Goal: Information Seeking & Learning: Learn about a topic

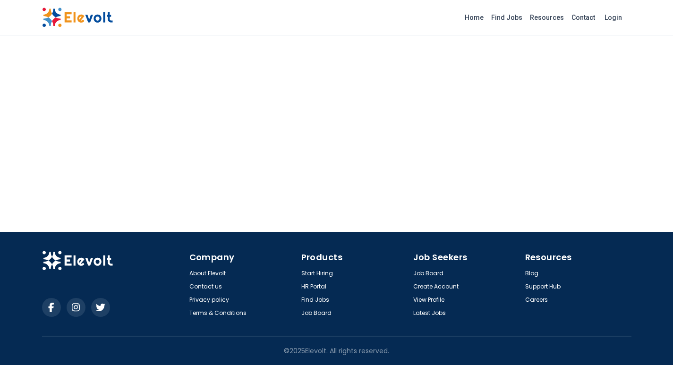
scroll to position [395, 0]
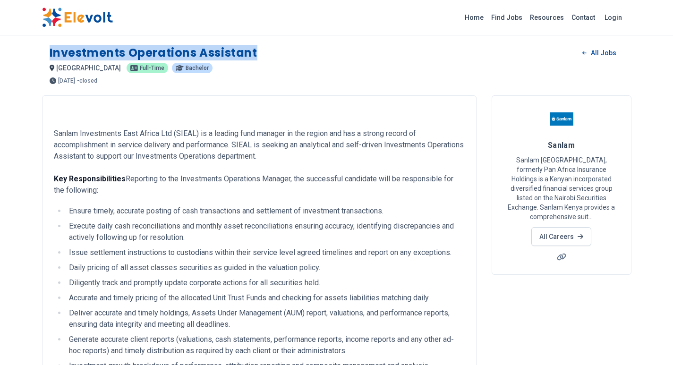
drag, startPoint x: 50, startPoint y: 51, endPoint x: 274, endPoint y: 48, distance: 224.4
click at [274, 48] on div "Investments Operations Assistant All Jobs" at bounding box center [337, 52] width 574 height 15
copy h1 "Investments Operations Assistant"
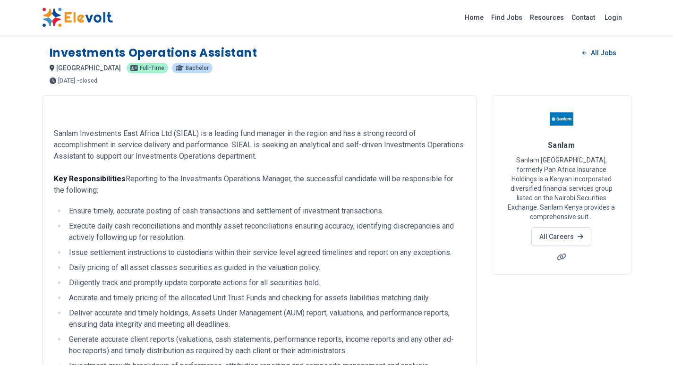
click at [96, 149] on p "Sanlam Investments East Africa Ltd (SIEAL) is a leading fund manager in the reg…" at bounding box center [259, 162] width 411 height 68
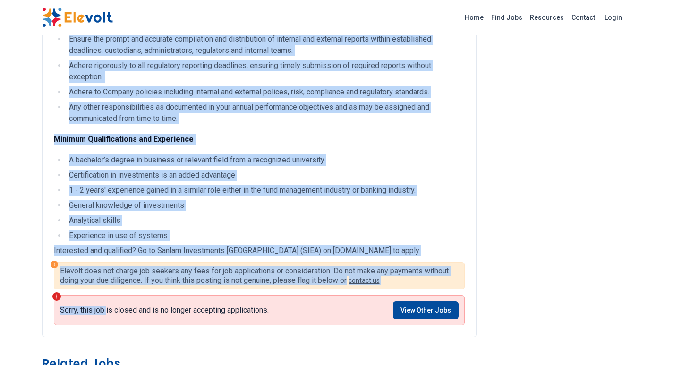
scroll to position [425, 0]
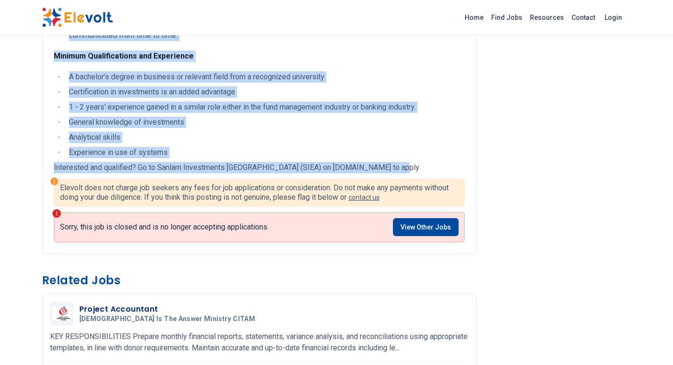
drag, startPoint x: 56, startPoint y: 131, endPoint x: 178, endPoint y: 97, distance: 127.1
copy div "Sanlam Investments East Africa Ltd (SIEAL) is a leading fund manager in the reg…"
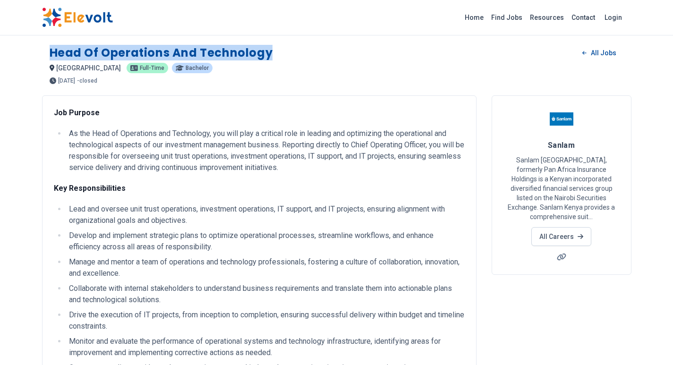
drag, startPoint x: 53, startPoint y: 50, endPoint x: 269, endPoint y: 49, distance: 215.9
click at [269, 49] on h1 "Head of Operations and Technology" at bounding box center [161, 52] width 223 height 15
copy h1 "Head of Operations and Technology"
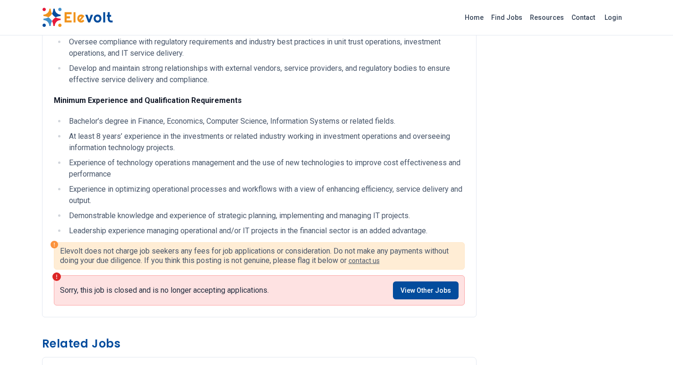
scroll to position [331, 0]
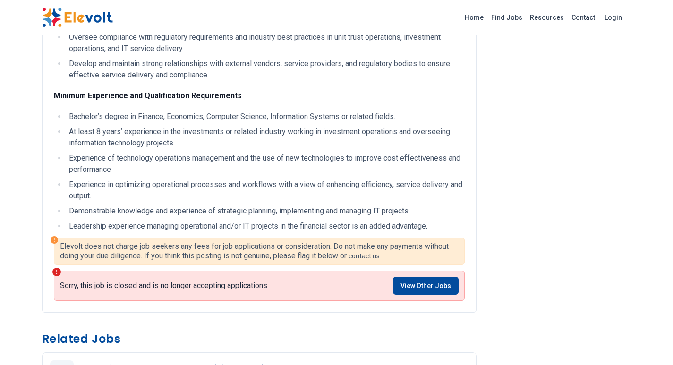
click at [122, 154] on li "Experience of technology operations management and the use of new technologies …" at bounding box center [265, 164] width 399 height 23
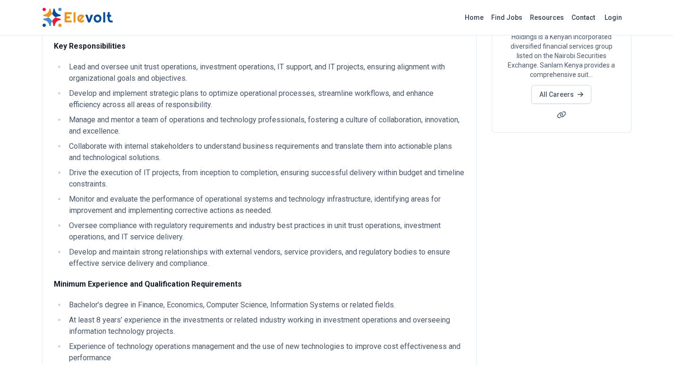
scroll to position [142, 0]
drag, startPoint x: 68, startPoint y: 145, endPoint x: 326, endPoint y: 144, distance: 257.5
click at [326, 144] on li "Collaborate with internal stakeholders to understand business requirements and …" at bounding box center [265, 152] width 399 height 23
copy li "Collaborate with internal stakeholders to understand business requirements"
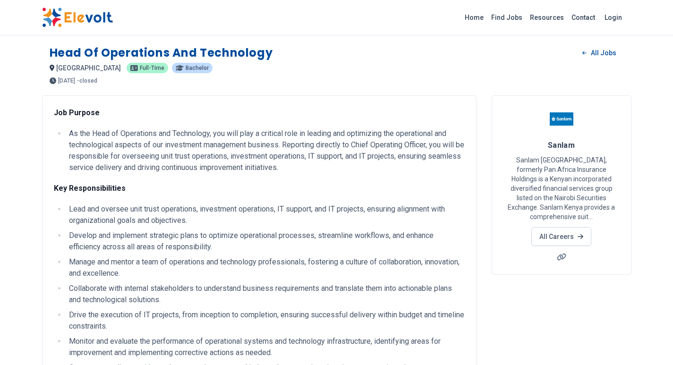
click at [129, 167] on li "As the Head of Operations and Technology, you will play a critical role in lead…" at bounding box center [265, 150] width 399 height 45
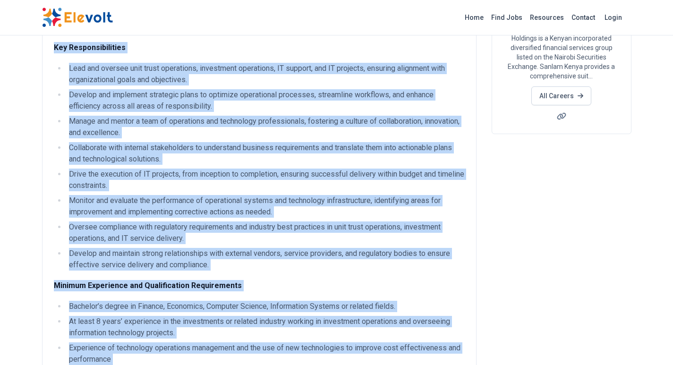
scroll to position [283, 0]
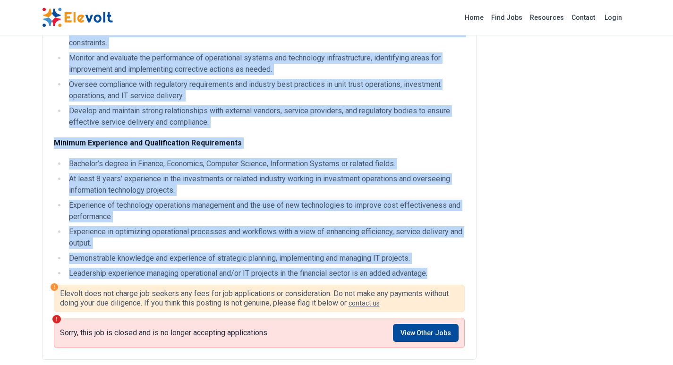
drag, startPoint x: 54, startPoint y: 111, endPoint x: 435, endPoint y: 267, distance: 411.2
click at [435, 267] on div "Job Purpose As the Head of Operations and Technology, you will play a critical …" at bounding box center [259, 51] width 411 height 455
copy div "Job Purpose As the Head of Operations and Technology, you will play a critical …"
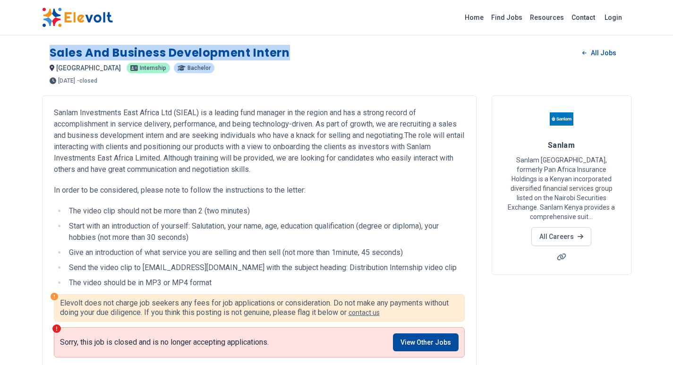
drag, startPoint x: 294, startPoint y: 53, endPoint x: 46, endPoint y: 51, distance: 248.5
click at [46, 51] on div "Sales and Business Development [DEMOGRAPHIC_DATA] All Jobs [GEOGRAPHIC_DATA] KE…" at bounding box center [337, 61] width 590 height 46
copy h1 "Sales and Business Development Intern"
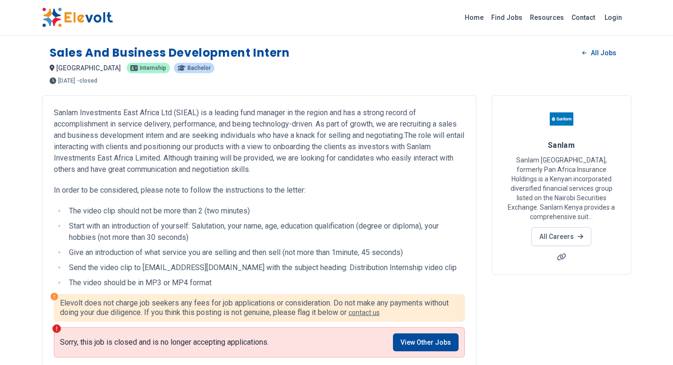
click at [193, 176] on div "Sanlam Investments East Africa Ltd (SIEAL) is a leading fund manager in the reg…" at bounding box center [259, 197] width 411 height 181
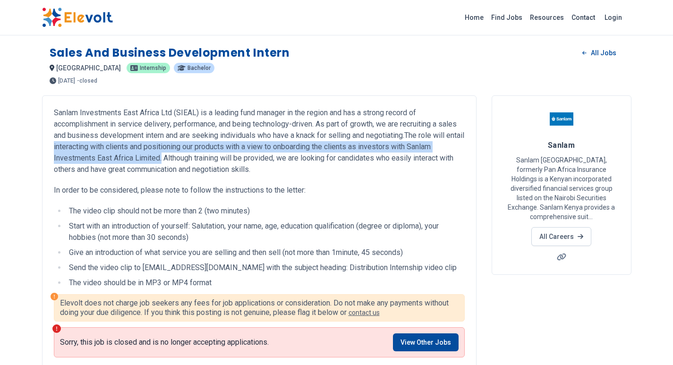
drag, startPoint x: 73, startPoint y: 147, endPoint x: 163, endPoint y: 163, distance: 90.6
click at [163, 163] on p "Sanlam Investments East Africa Ltd (SIEAL) is a leading fund manager in the reg…" at bounding box center [259, 141] width 411 height 68
copy p "interacting with clients and positioning our products with a view to onboarding…"
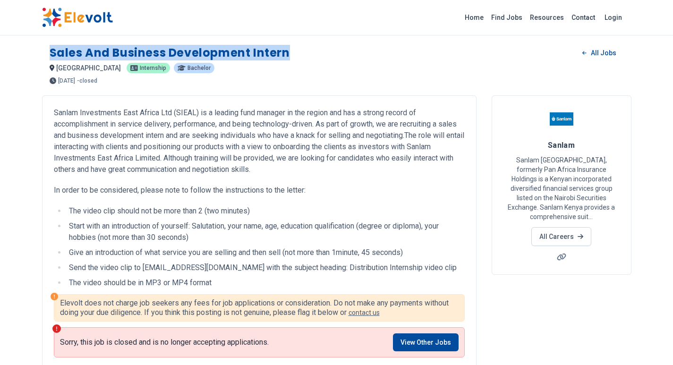
drag, startPoint x: 53, startPoint y: 50, endPoint x: 287, endPoint y: 48, distance: 234.3
click at [294, 48] on div "Sales and Business Development [DEMOGRAPHIC_DATA] All Jobs" at bounding box center [337, 52] width 574 height 15
copy h1 "Sales and Business Development Intern"
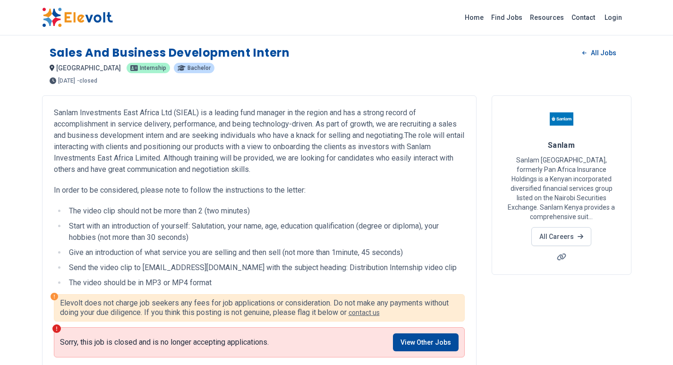
click at [89, 124] on p "Sanlam Investments East Africa Ltd (SIEAL) is a leading fund manager in the reg…" at bounding box center [259, 141] width 411 height 68
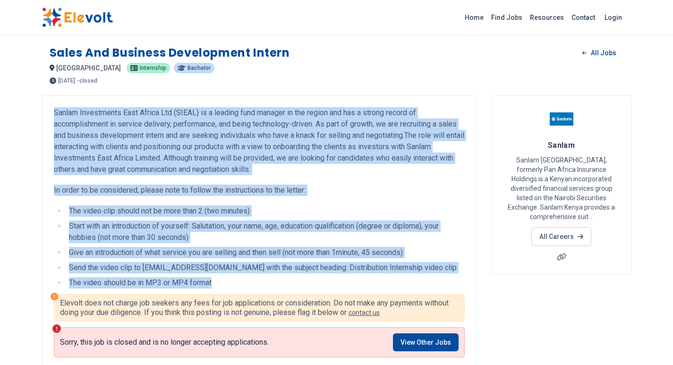
drag, startPoint x: 55, startPoint y: 109, endPoint x: 172, endPoint y: 181, distance: 137.8
click at [213, 267] on div "Sanlam Investments East Africa Ltd (SIEAL) is a leading fund manager in the reg…" at bounding box center [259, 197] width 411 height 181
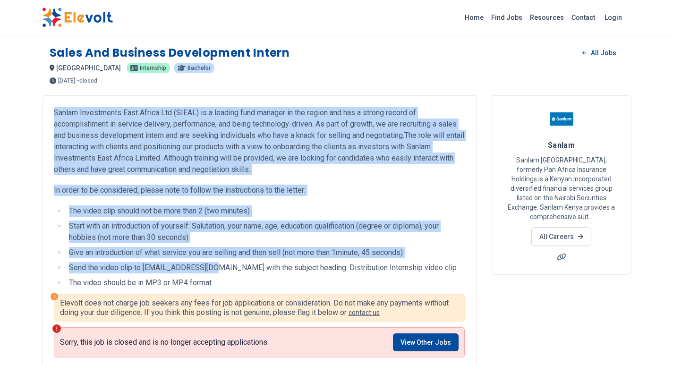
click at [167, 162] on p "Sanlam Investments East Africa Ltd (SIEAL) is a leading fund manager in the reg…" at bounding box center [259, 141] width 411 height 68
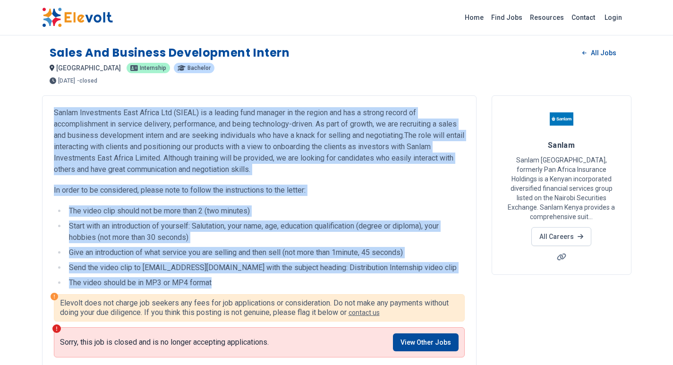
drag, startPoint x: 54, startPoint y: 111, endPoint x: 179, endPoint y: 206, distance: 156.4
click at [225, 281] on div "Sanlam Investments East Africa Ltd (SIEAL) is a leading fund manager in the reg…" at bounding box center [259, 197] width 411 height 181
copy div "Sanlam Investments East Africa Ltd (SIEAL) is a leading fund manager in the reg…"
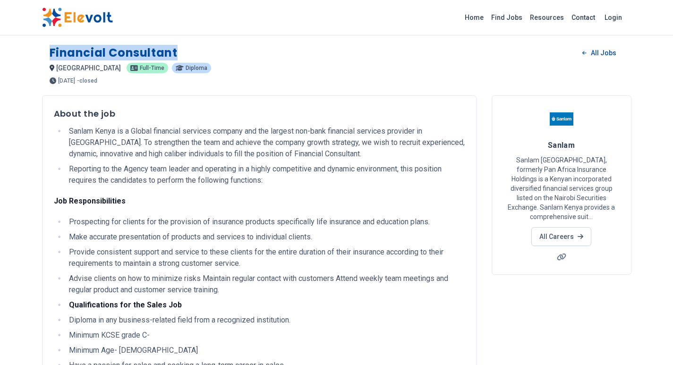
drag, startPoint x: 49, startPoint y: 49, endPoint x: 178, endPoint y: 52, distance: 129.0
click at [178, 52] on div "Financial consultant All Jobs nairobi city KE full-time diploma 4 years ago 04/…" at bounding box center [337, 61] width 590 height 46
copy h1 "Financial consultant"
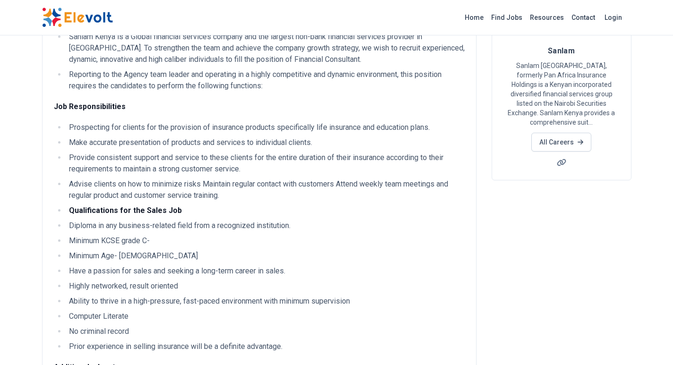
scroll to position [47, 0]
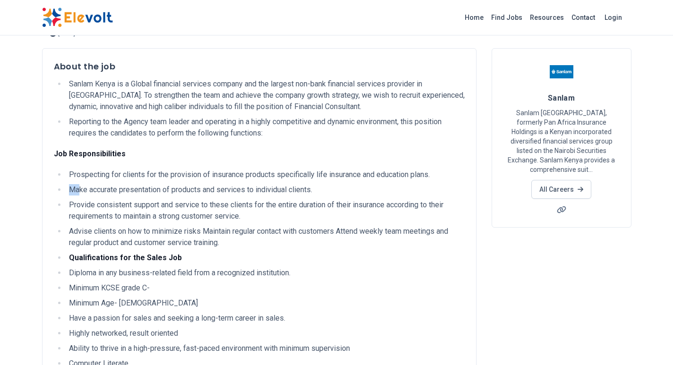
drag, startPoint x: 71, startPoint y: 184, endPoint x: 79, endPoint y: 184, distance: 8.0
click at [79, 184] on li "Make accurate presentation of products and services to individual clients." at bounding box center [265, 189] width 399 height 11
click at [146, 209] on li "Provide consistent support and service to these clients for the entire duration…" at bounding box center [265, 210] width 399 height 23
drag, startPoint x: 70, startPoint y: 189, endPoint x: 319, endPoint y: 188, distance: 249.4
click at [319, 188] on li "Make accurate presentation of products and services to individual clients." at bounding box center [265, 189] width 399 height 11
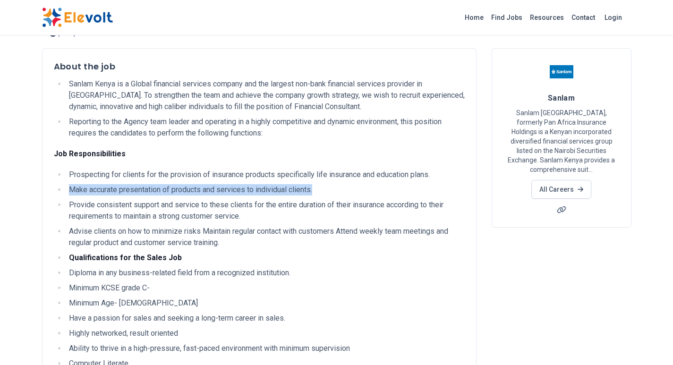
copy li "Make accurate presentation of products and services to individual clients."
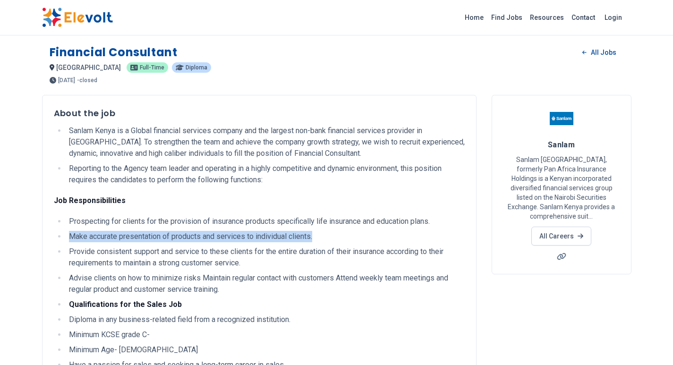
scroll to position [0, 0]
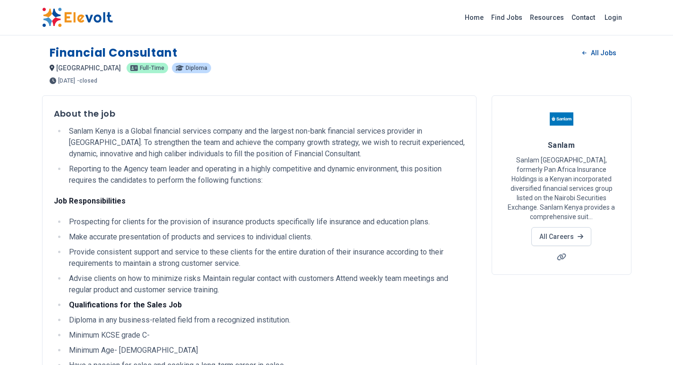
click at [137, 155] on li "Sanlam Kenya is a Global financial services company and the largest non-bank fi…" at bounding box center [265, 143] width 399 height 34
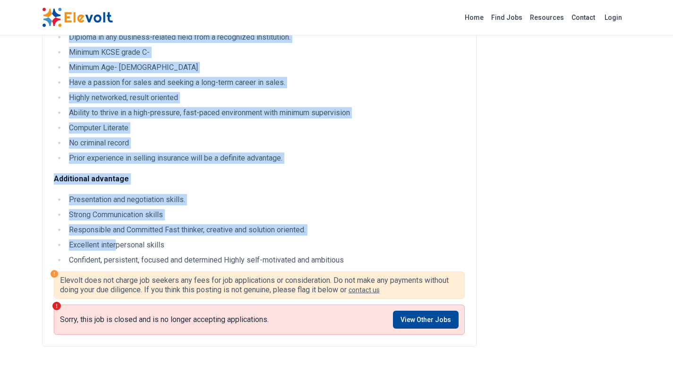
scroll to position [283, 0]
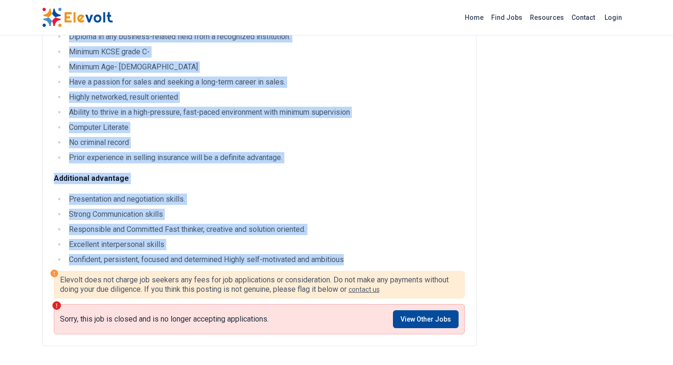
drag, startPoint x: 55, startPoint y: 110, endPoint x: 353, endPoint y: 261, distance: 334.2
click at [353, 261] on div "About the job Sanlam Kenya is a Global financial services company and the large…" at bounding box center [259, 45] width 411 height 442
copy div "About the job Sanlam Kenya is a Global financial services company and the large…"
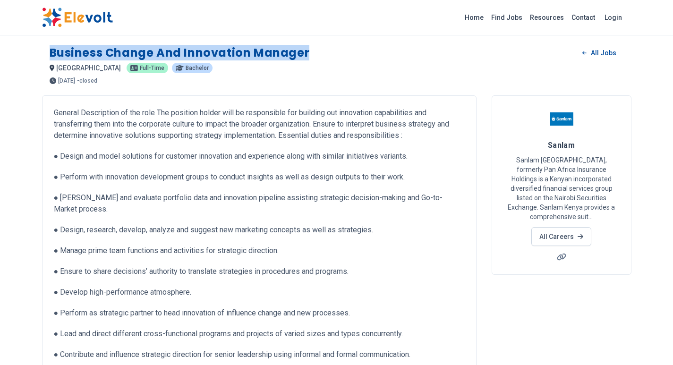
drag, startPoint x: 50, startPoint y: 50, endPoint x: 308, endPoint y: 51, distance: 258.9
click at [308, 51] on div "Business Change and Innovation Manager All Jobs" at bounding box center [337, 52] width 574 height 15
copy h1 "Business Change and Innovation Manager"
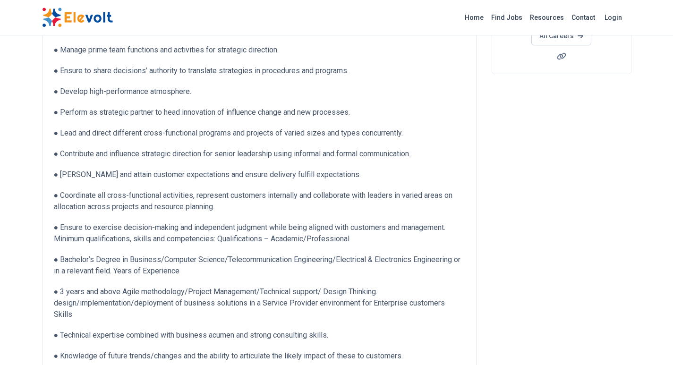
scroll to position [189, 0]
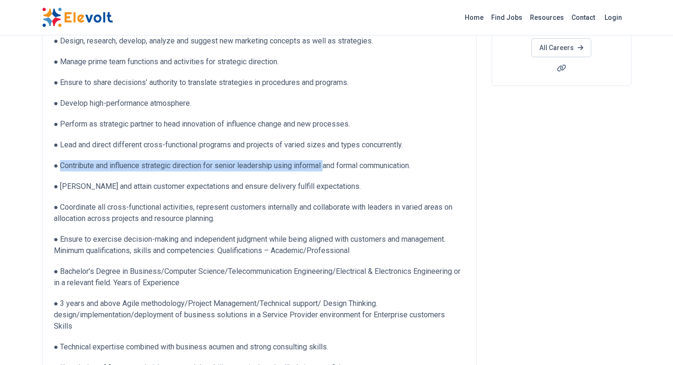
drag, startPoint x: 62, startPoint y: 166, endPoint x: 327, endPoint y: 165, distance: 264.5
click at [327, 165] on p "● Contribute and influence strategic direction for senior leadership using info…" at bounding box center [259, 165] width 411 height 11
copy p "Contribute and influence strategic direction for senior leadership using inform…"
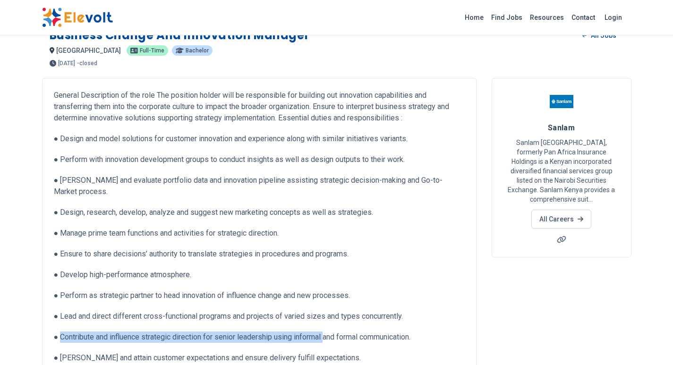
scroll to position [47, 0]
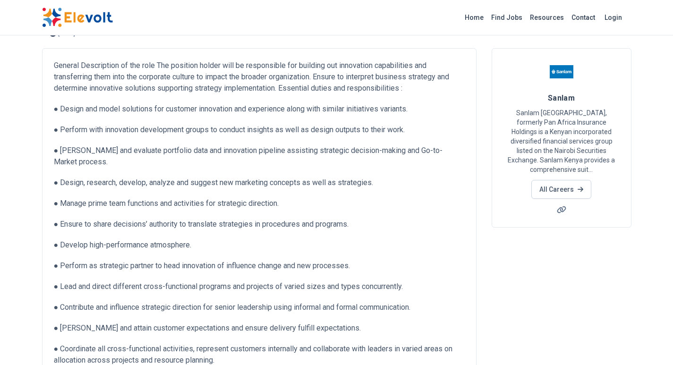
click at [108, 114] on p "● Design and model solutions for customer innovation and experience along with …" at bounding box center [259, 108] width 411 height 11
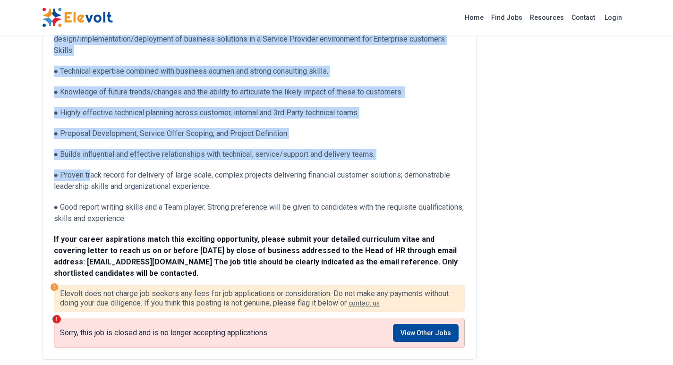
scroll to position [472, 0]
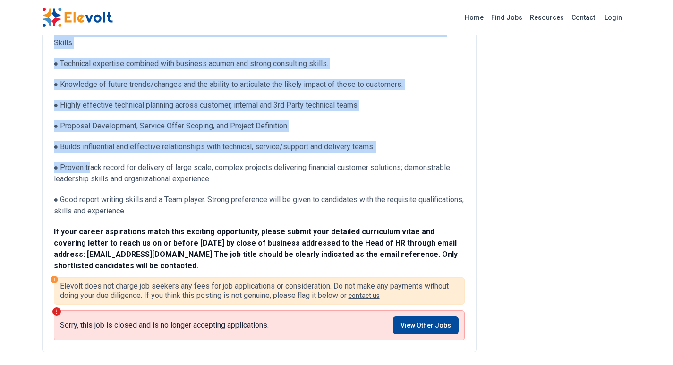
drag, startPoint x: 54, startPoint y: 63, endPoint x: 194, endPoint y: 220, distance: 209.8
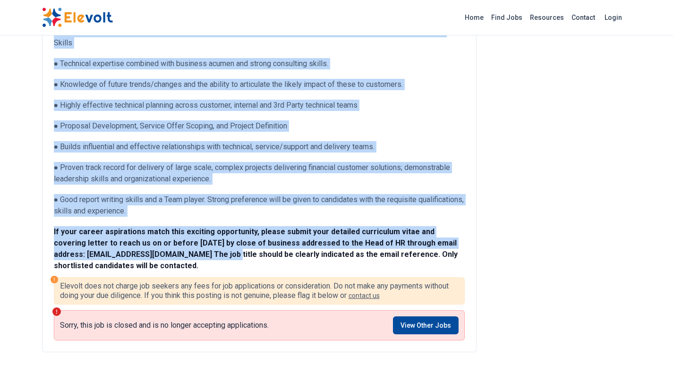
click at [166, 216] on p "● Good report writing skills and a Team player. Strong preference will be given…" at bounding box center [259, 205] width 411 height 23
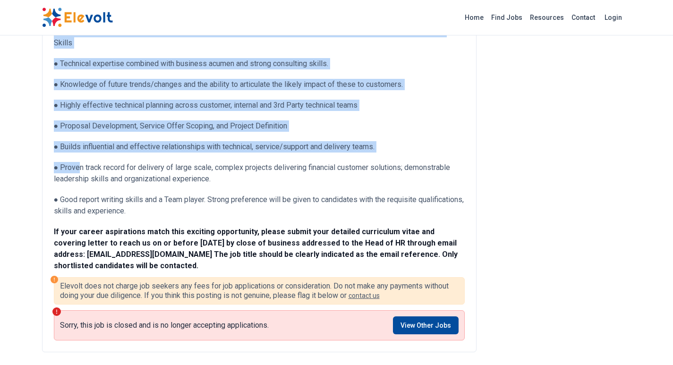
drag, startPoint x: 55, startPoint y: 110, endPoint x: 159, endPoint y: 266, distance: 188.0
copy div "Loremip Dolorsitame co adi elit Sed doeiusmo tempor inci ut laboreetdol mag ali…"
click at [266, 183] on p "● Proven track record for delivery of large scale, complex projects delivering …" at bounding box center [259, 173] width 411 height 23
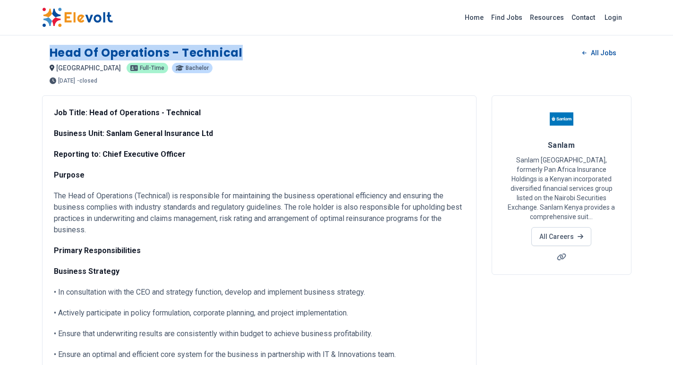
drag, startPoint x: 52, startPoint y: 51, endPoint x: 242, endPoint y: 50, distance: 189.9
click at [242, 50] on div "Head of Operations - Technical All Jobs" at bounding box center [337, 52] width 574 height 15
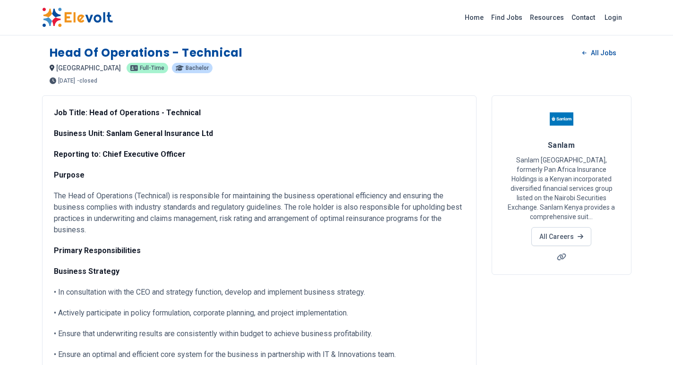
click at [140, 208] on p "The Head of Operations (Technical) is responsible for maintaining the business …" at bounding box center [259, 212] width 411 height 45
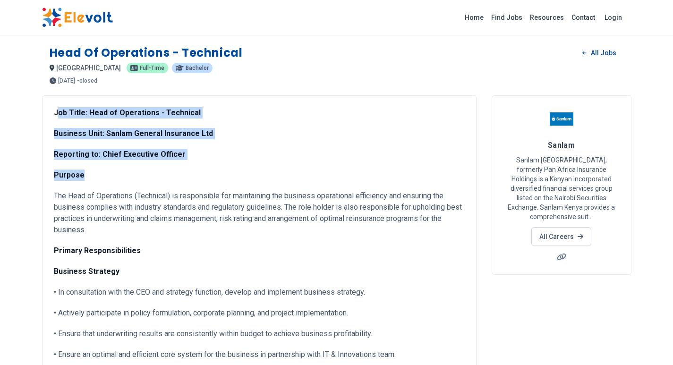
drag, startPoint x: 56, startPoint y: 106, endPoint x: 83, endPoint y: 163, distance: 63.2
click at [57, 111] on strong "Job Title: Head of Operations - Technical" at bounding box center [127, 112] width 147 height 9
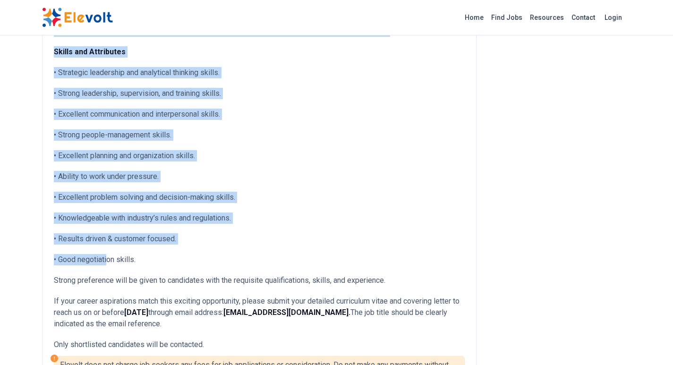
scroll to position [1606, 0]
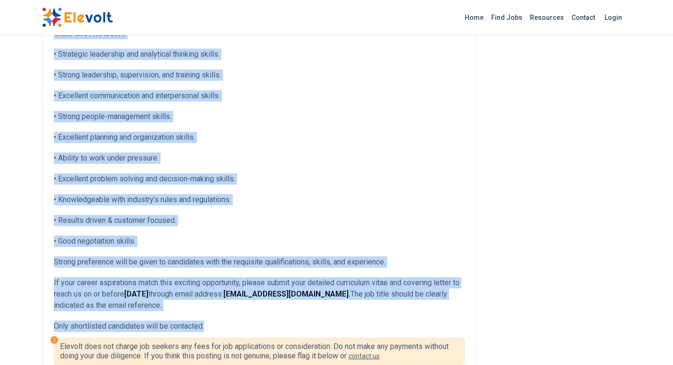
drag, startPoint x: 54, startPoint y: 111, endPoint x: 206, endPoint y: 325, distance: 262.5
copy div "Job Title: Head of Operations - Technical Business Unit: Sanlam General Insuran…"
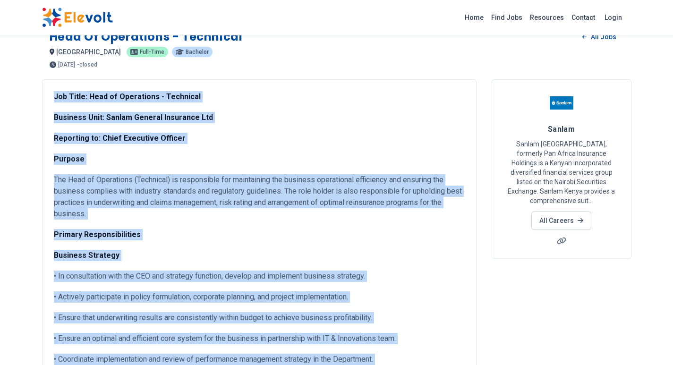
scroll to position [0, 0]
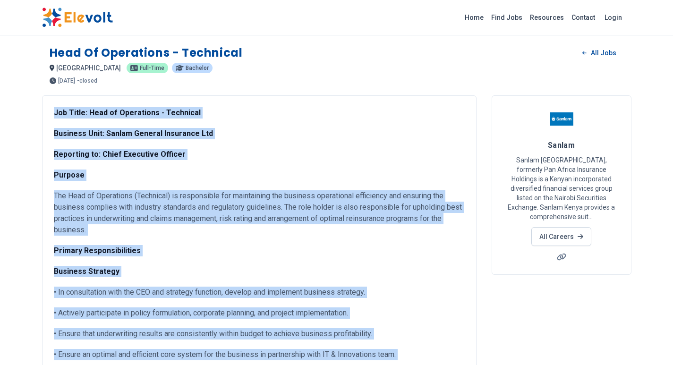
click at [254, 113] on p "Job Title: Head of Operations - Technical" at bounding box center [259, 112] width 411 height 11
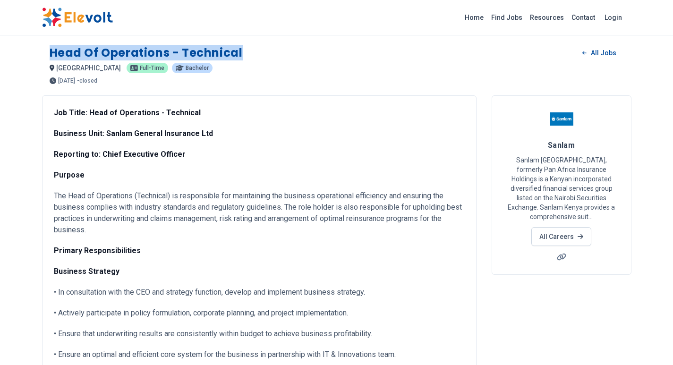
drag, startPoint x: 52, startPoint y: 51, endPoint x: 224, endPoint y: 56, distance: 172.5
click at [247, 56] on div "Head of Operations - Technical All Jobs" at bounding box center [337, 52] width 574 height 15
copy h1 "Head of Operations - Technical"
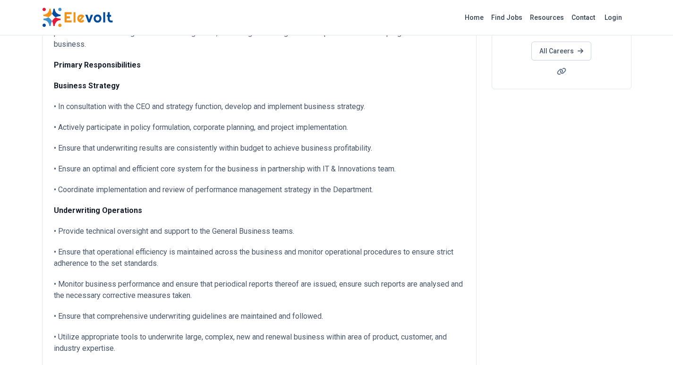
scroll to position [189, 0]
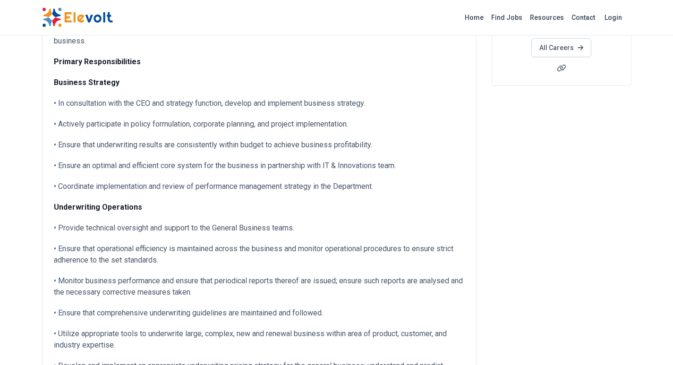
drag, startPoint x: 59, startPoint y: 145, endPoint x: 394, endPoint y: 143, distance: 334.5
click at [394, 143] on p "• Ensure that underwriting results are consistently within budget to achieve bu…" at bounding box center [259, 144] width 411 height 11
copy p "Ensure that underwriting results are consistently within budget to achieve busi…"
drag, startPoint x: 61, startPoint y: 224, endPoint x: 67, endPoint y: 225, distance: 6.2
click at [67, 225] on p "• Provide technical oversight and support to the General Business teams." at bounding box center [259, 227] width 411 height 11
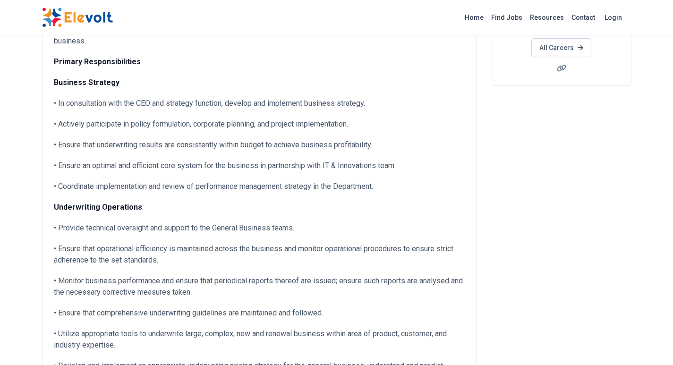
click at [57, 229] on p "• Provide technical oversight and support to the General Business teams." at bounding box center [259, 227] width 411 height 11
drag, startPoint x: 58, startPoint y: 224, endPoint x: 335, endPoint y: 223, distance: 277.3
click at [335, 223] on p "• Provide technical oversight and support to the General Business teams." at bounding box center [259, 227] width 411 height 11
copy p "Provide technical oversight and support to the General Business teams."
